Goal: Navigation & Orientation: Find specific page/section

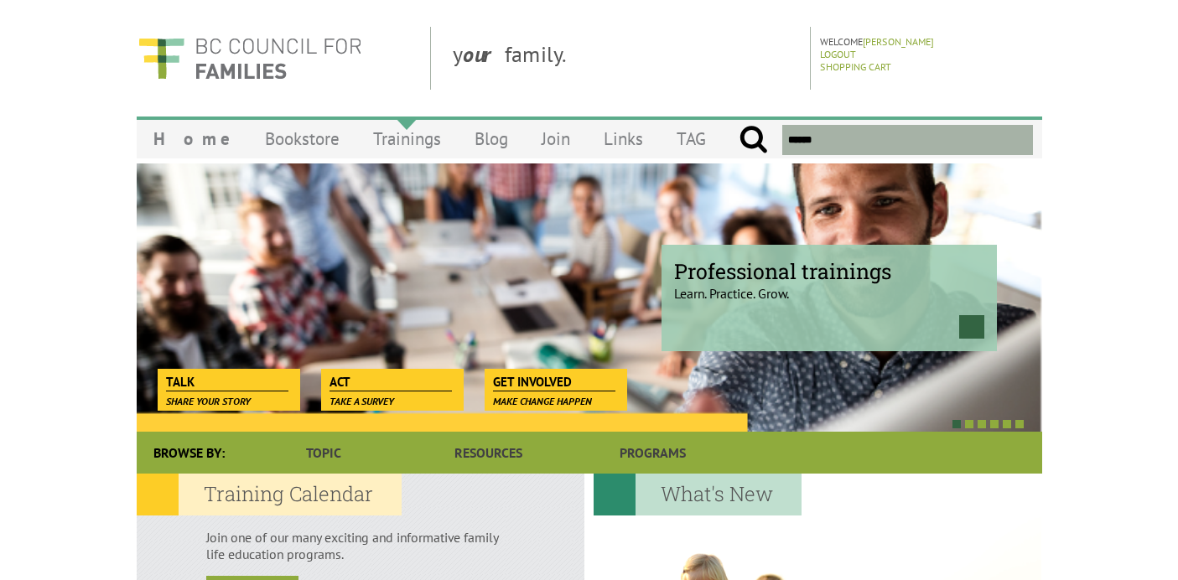
click at [356, 122] on link "Trainings" at bounding box center [406, 138] width 101 height 39
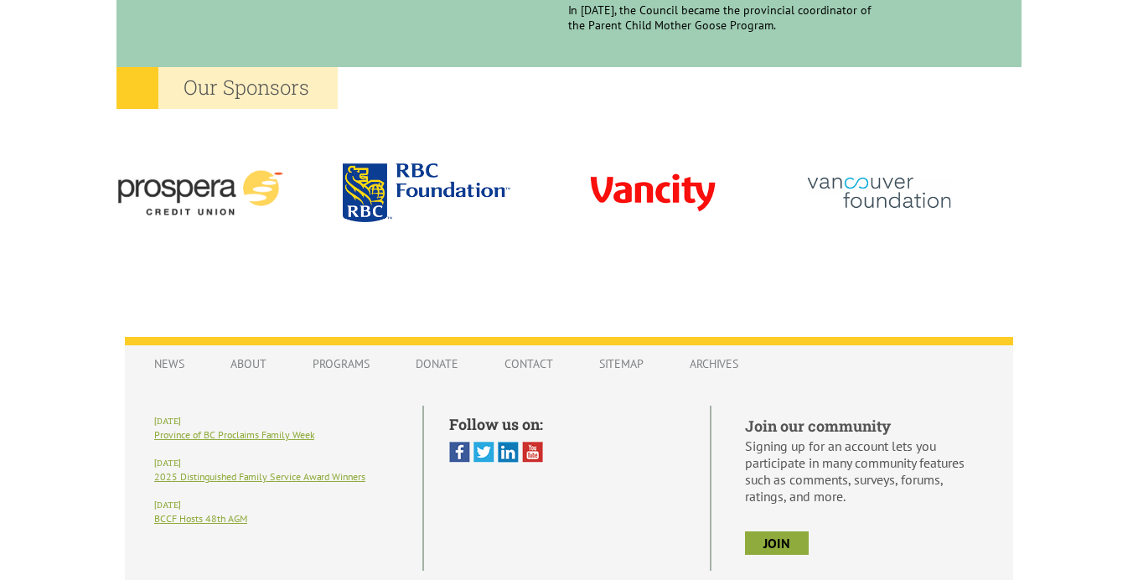
scroll to position [1630, 0]
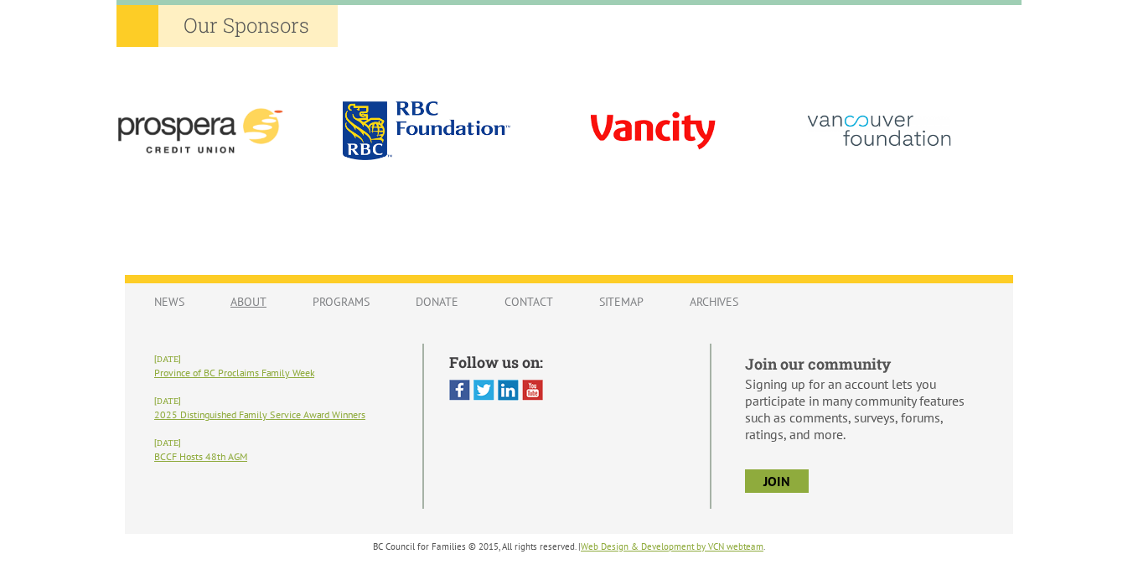
click at [259, 297] on link "About" at bounding box center [249, 302] width 70 height 32
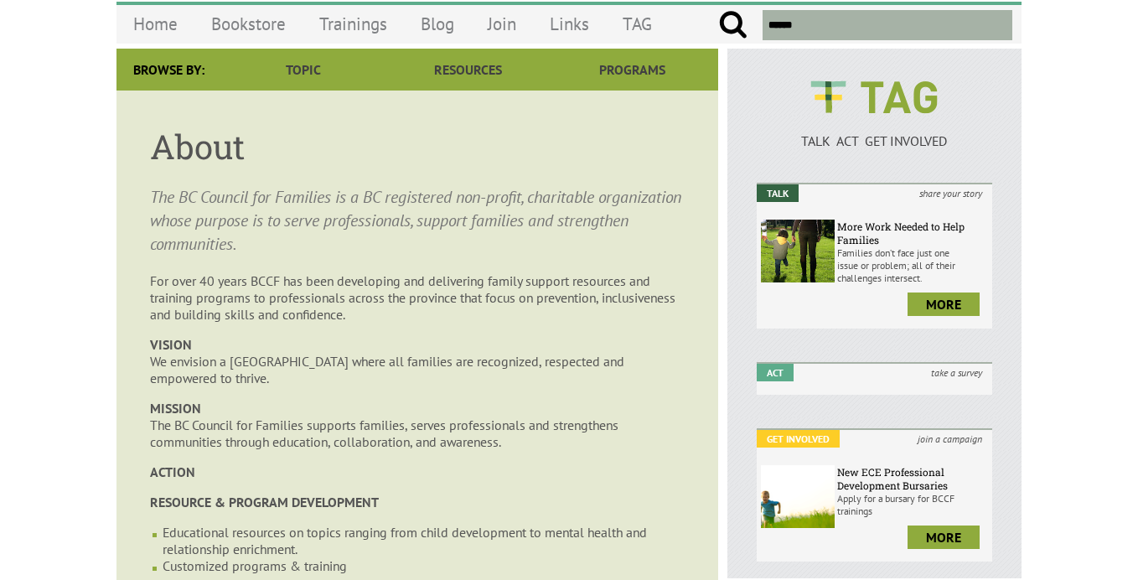
scroll to position [122, 0]
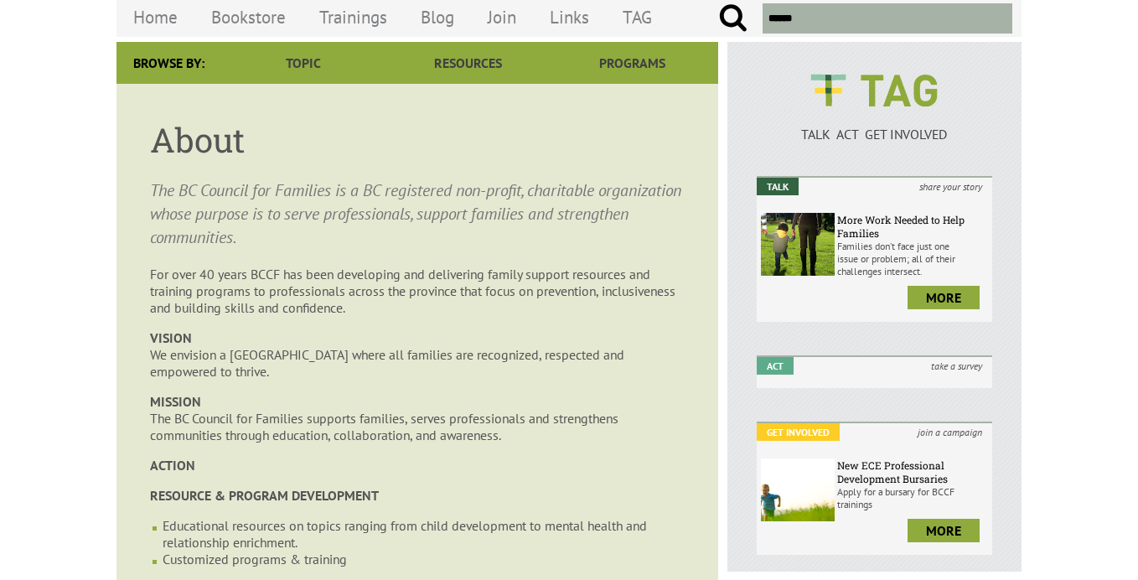
drag, startPoint x: 189, startPoint y: 417, endPoint x: 536, endPoint y: 433, distance: 346.6
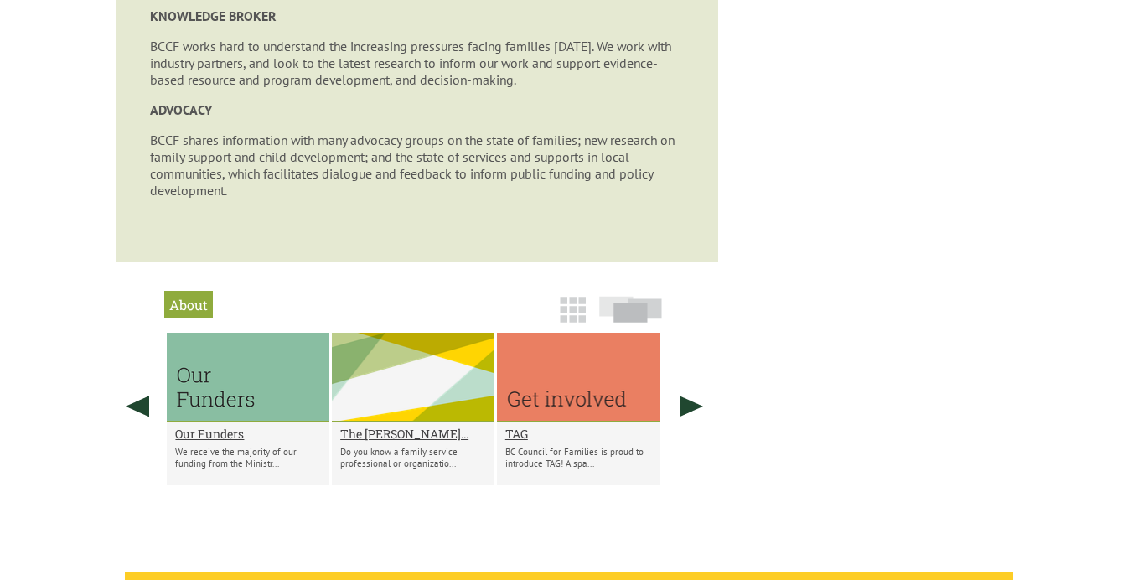
scroll to position [1351, 0]
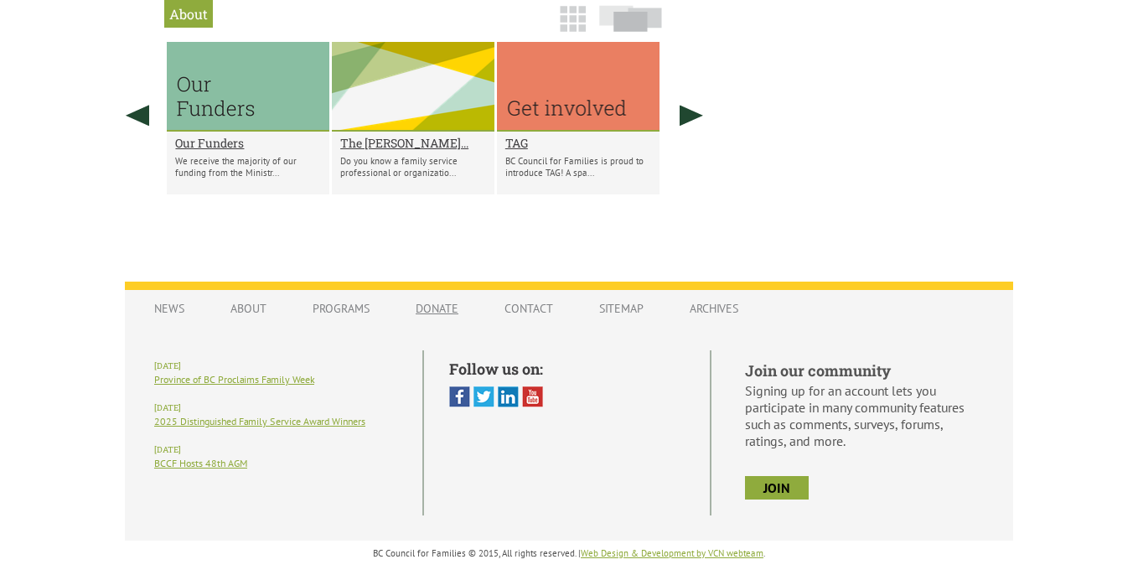
click at [433, 308] on link "Donate" at bounding box center [437, 309] width 76 height 32
